Goal: Transaction & Acquisition: Book appointment/travel/reservation

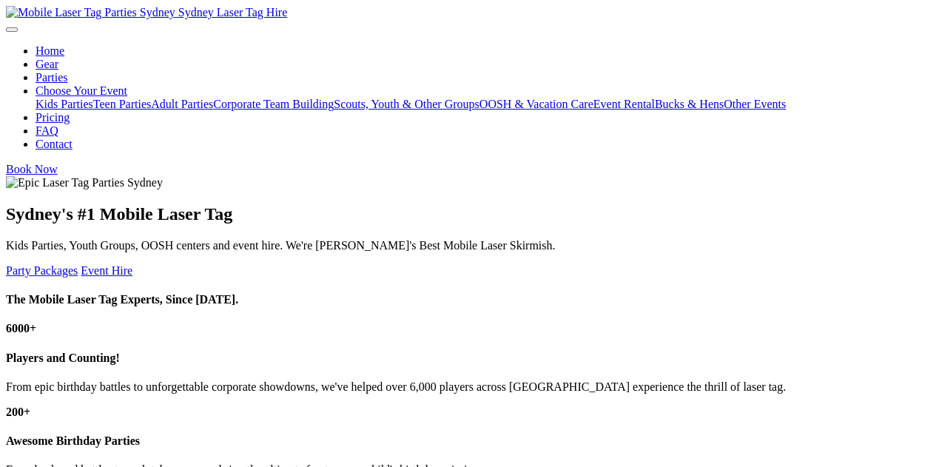
click at [42, 272] on link "Party Packages" at bounding box center [42, 270] width 72 height 13
click at [37, 271] on link "Party Packages" at bounding box center [42, 270] width 72 height 13
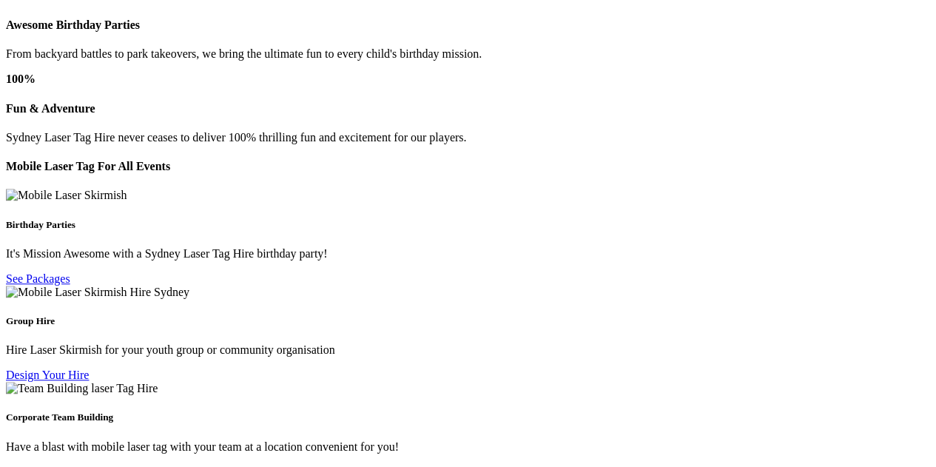
scroll to position [444, 0]
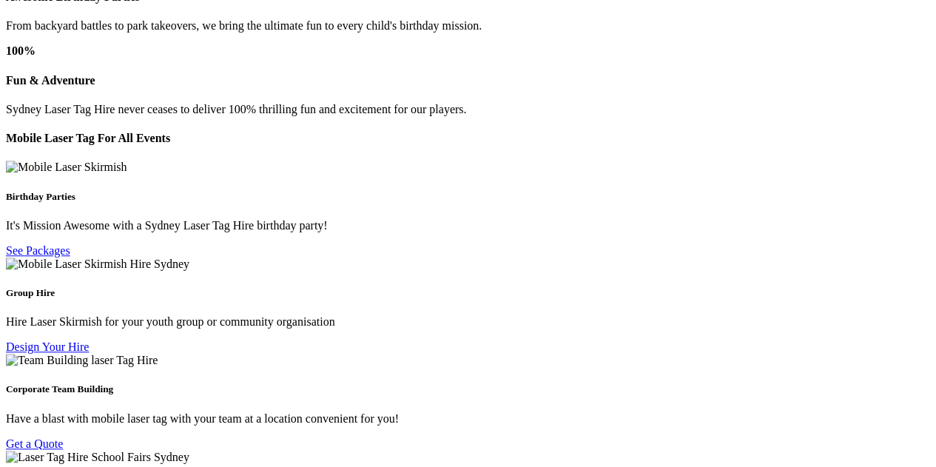
click at [36, 251] on link "See Packages" at bounding box center [38, 250] width 64 height 13
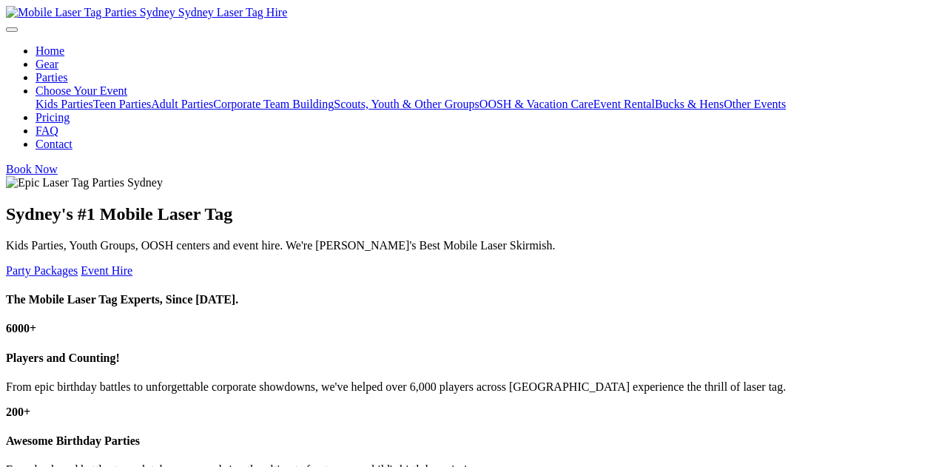
click at [55, 273] on link "Party Packages" at bounding box center [42, 270] width 72 height 13
click at [96, 102] on link "Teen Parties" at bounding box center [122, 104] width 58 height 13
click at [64, 80] on link "Parties" at bounding box center [52, 77] width 33 height 13
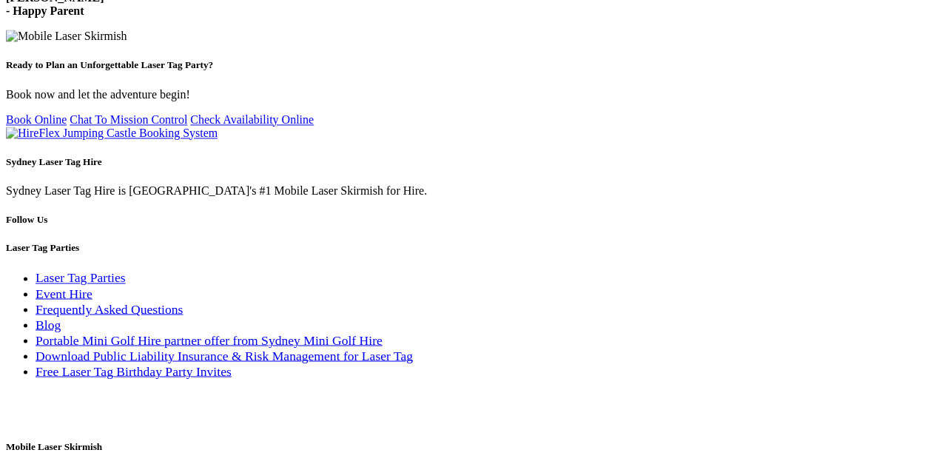
scroll to position [1110, 0]
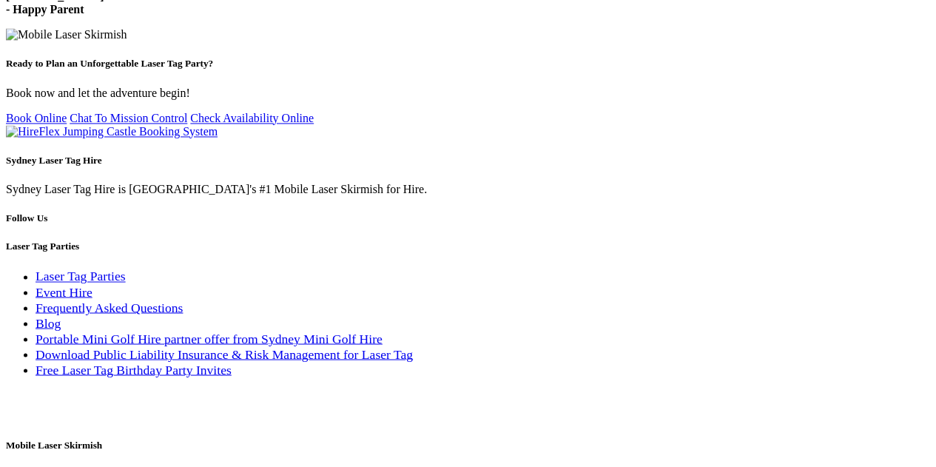
click at [105, 269] on link "Laser Tag Parties" at bounding box center [81, 276] width 90 height 15
